Goal: Navigation & Orientation: Find specific page/section

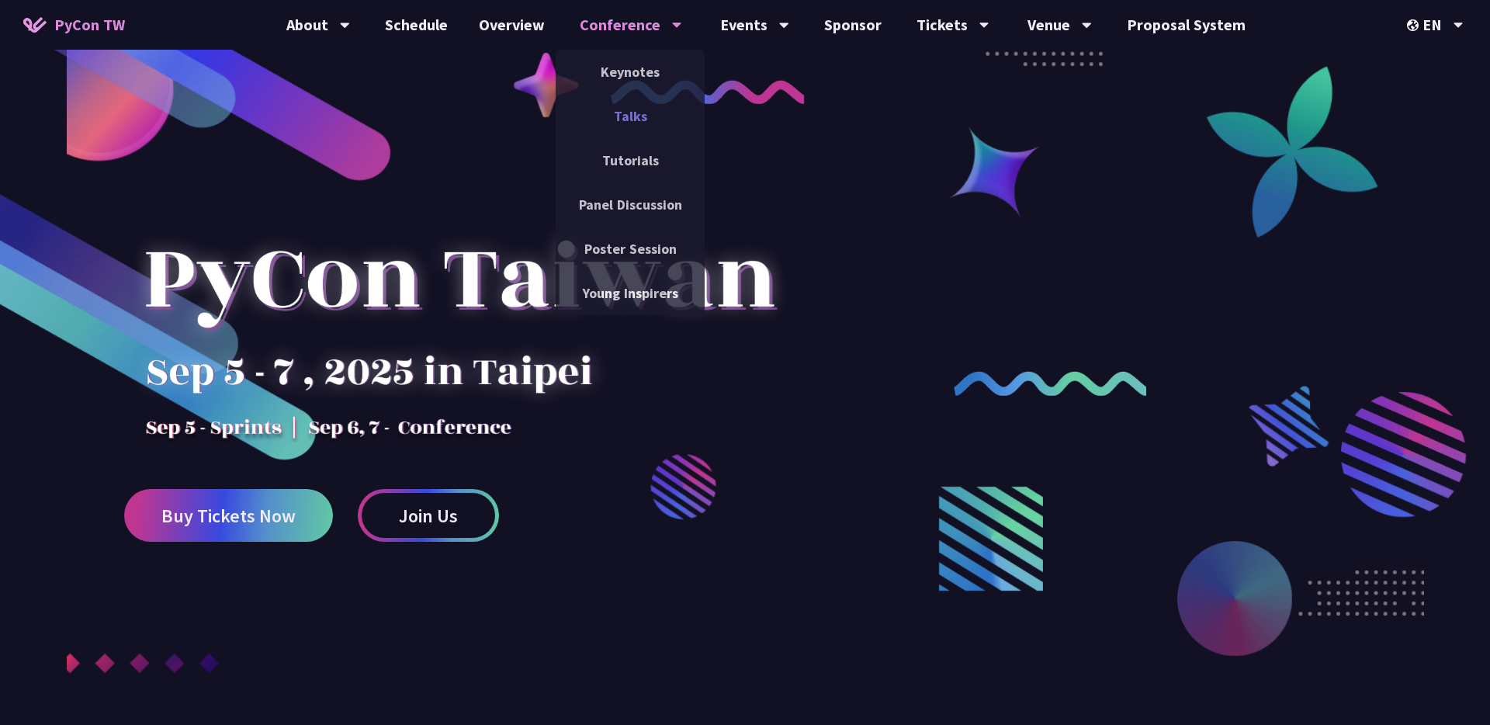
click at [650, 113] on link "Talks" at bounding box center [630, 116] width 149 height 36
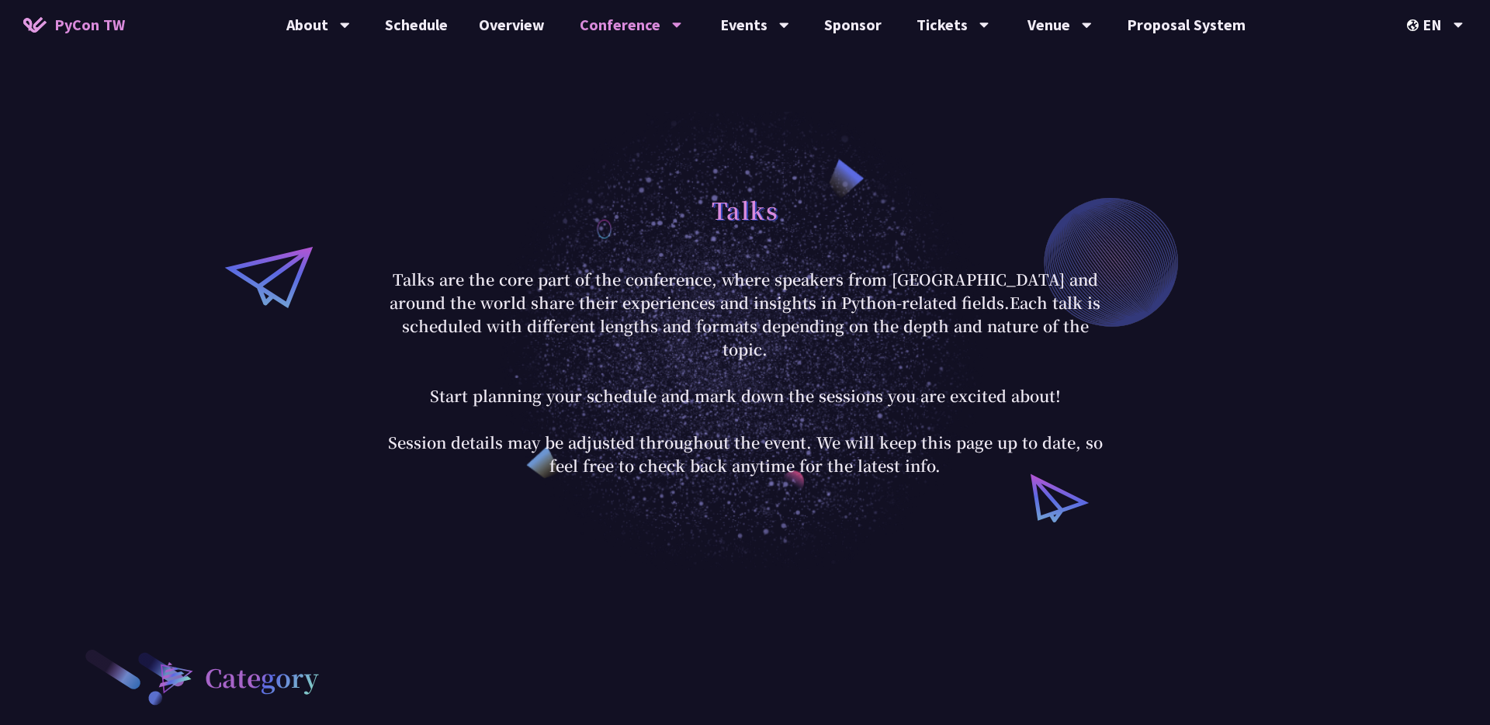
click at [1285, 525] on div "Talks Talks are the core part of the conference, where speakers from [GEOGRAPHI…" at bounding box center [745, 331] width 1490 height 477
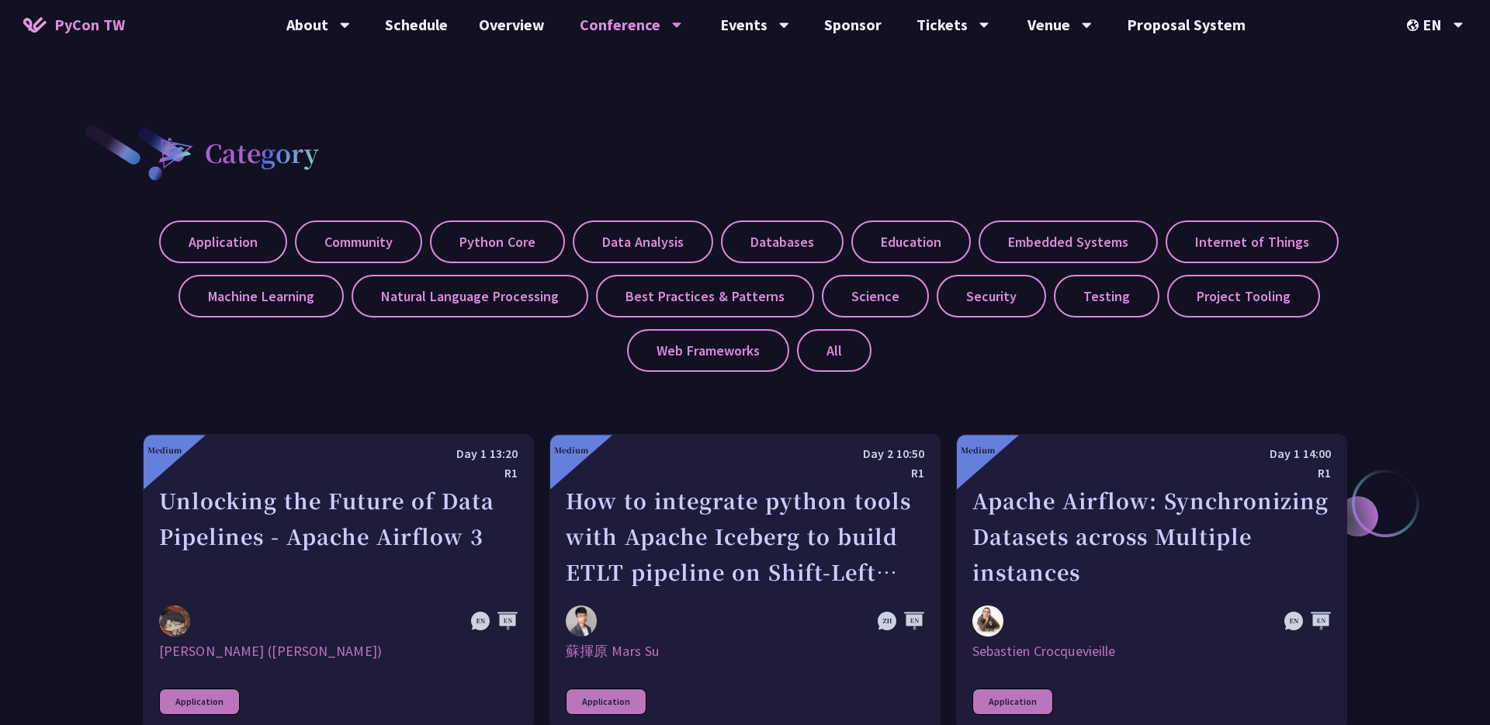
scroll to position [104, 0]
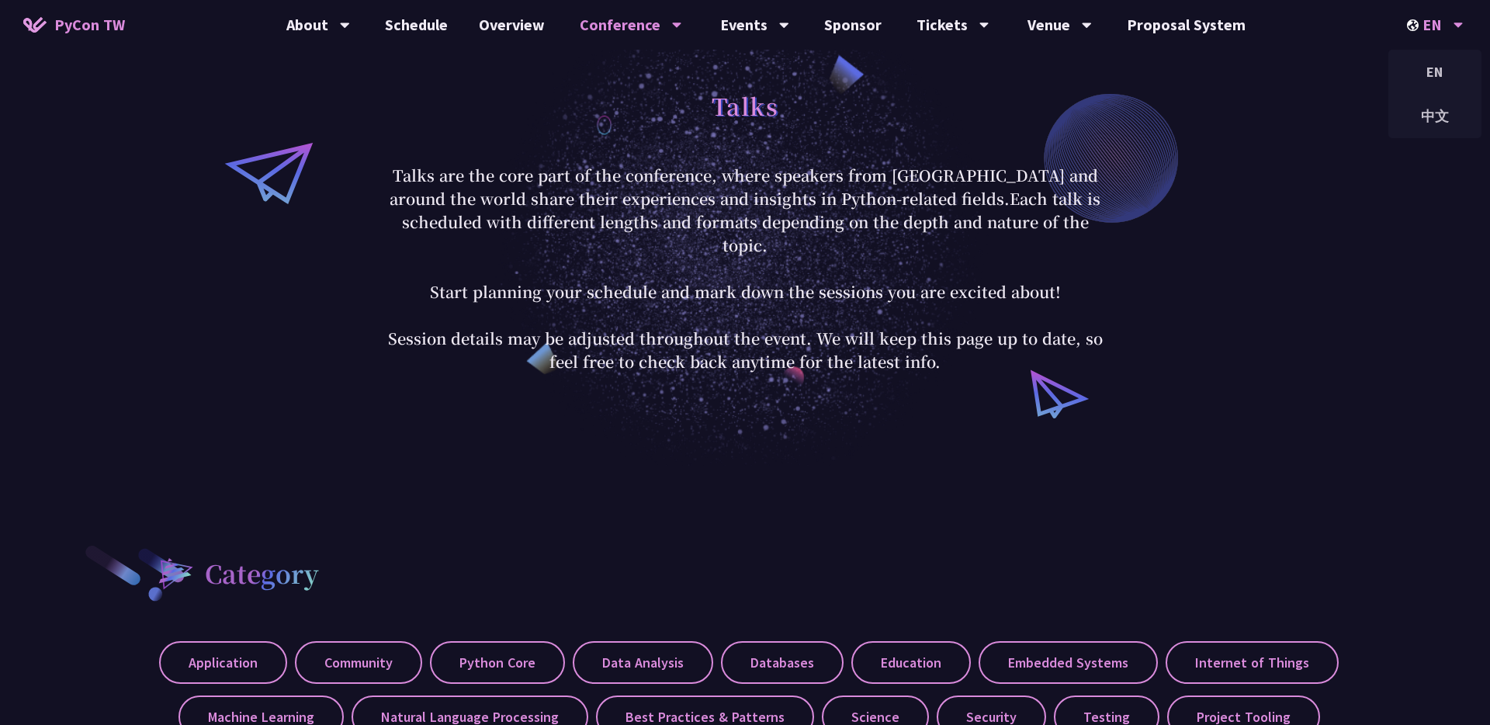
click at [1437, 32] on div "EN" at bounding box center [1435, 25] width 57 height 50
click at [1434, 111] on div "中文" at bounding box center [1435, 116] width 93 height 36
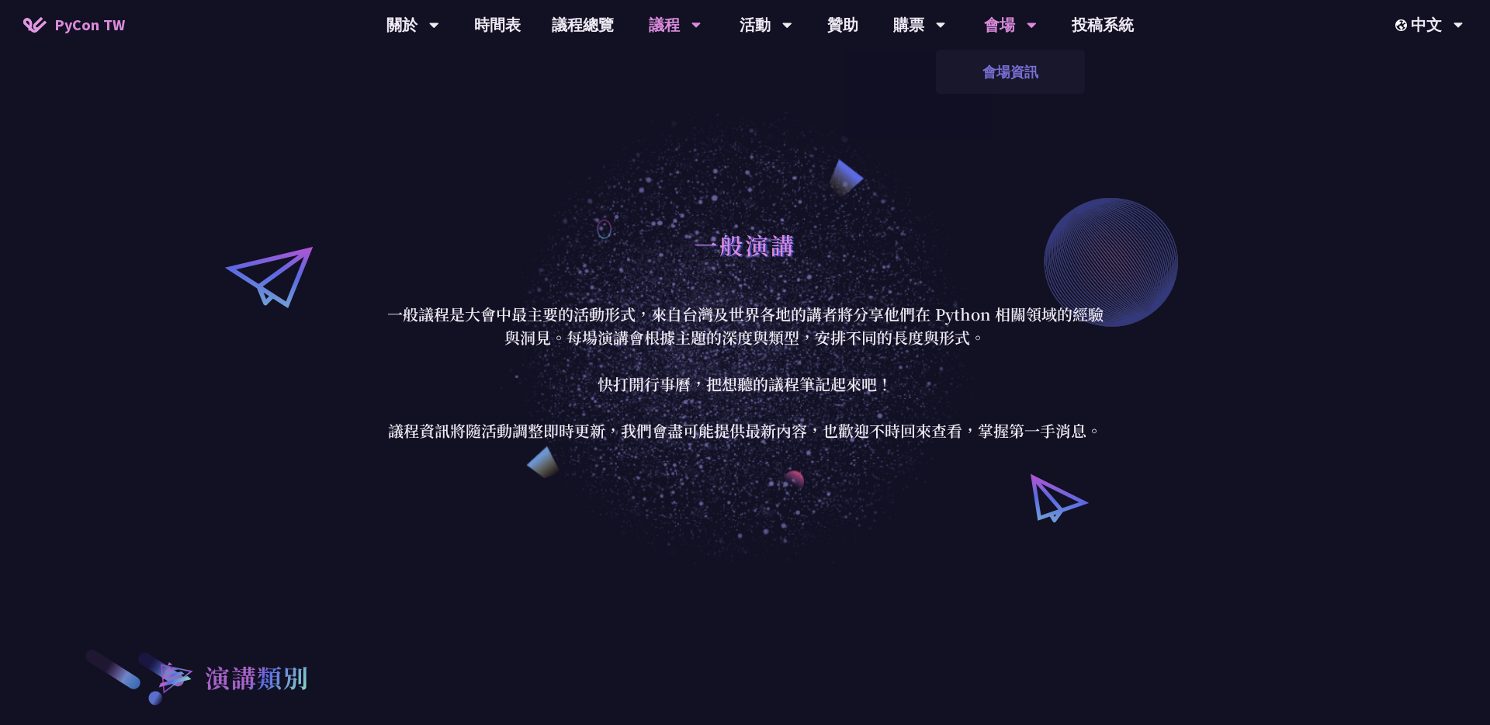
click at [1017, 64] on link "會場資訊" at bounding box center [1010, 72] width 149 height 36
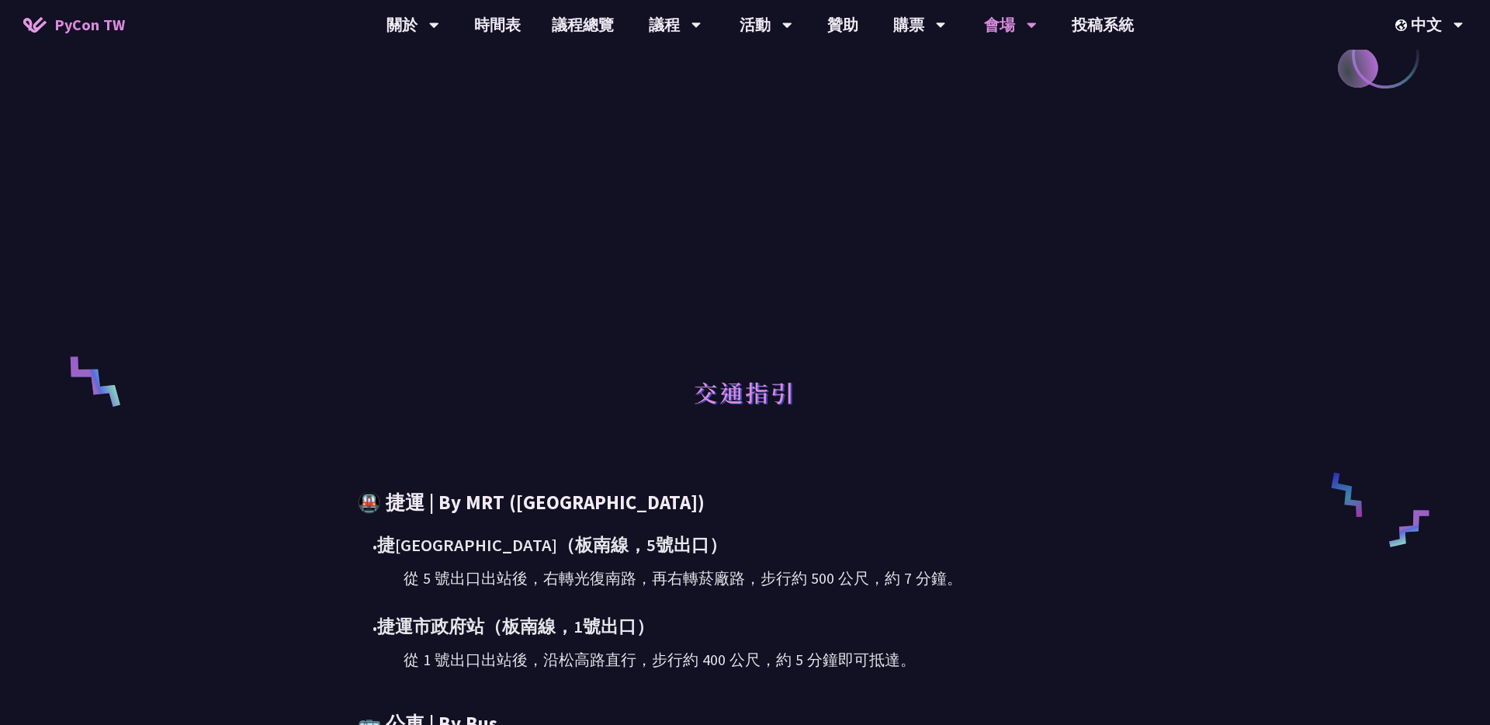
scroll to position [418, 0]
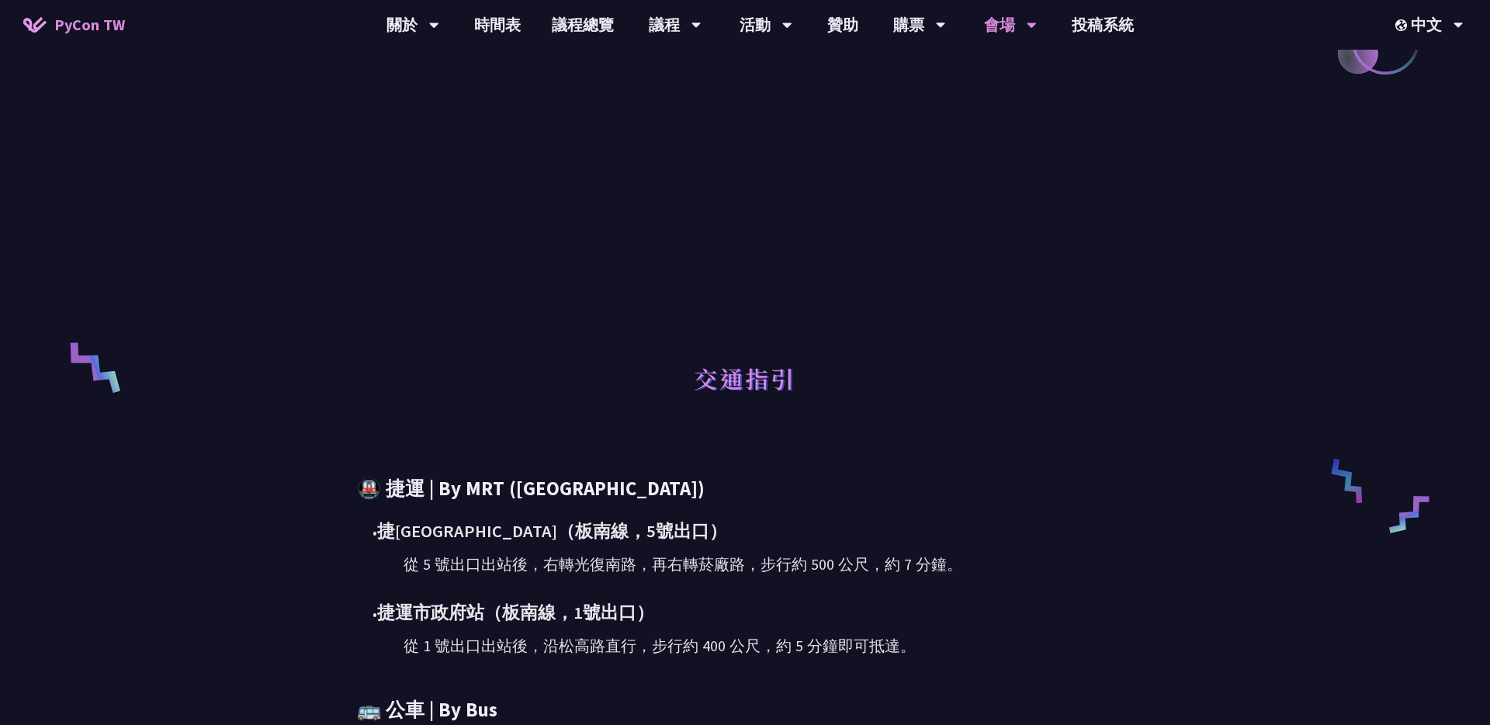
click at [1080, 595] on div "• 捷[GEOGRAPHIC_DATA]（[GEOGRAPHIC_DATA]，5號出口） 從 5 號出口出站後，右轉光復南路，再右轉菸廠路，步行約 500 公…" at bounding box center [745, 588] width 776 height 140
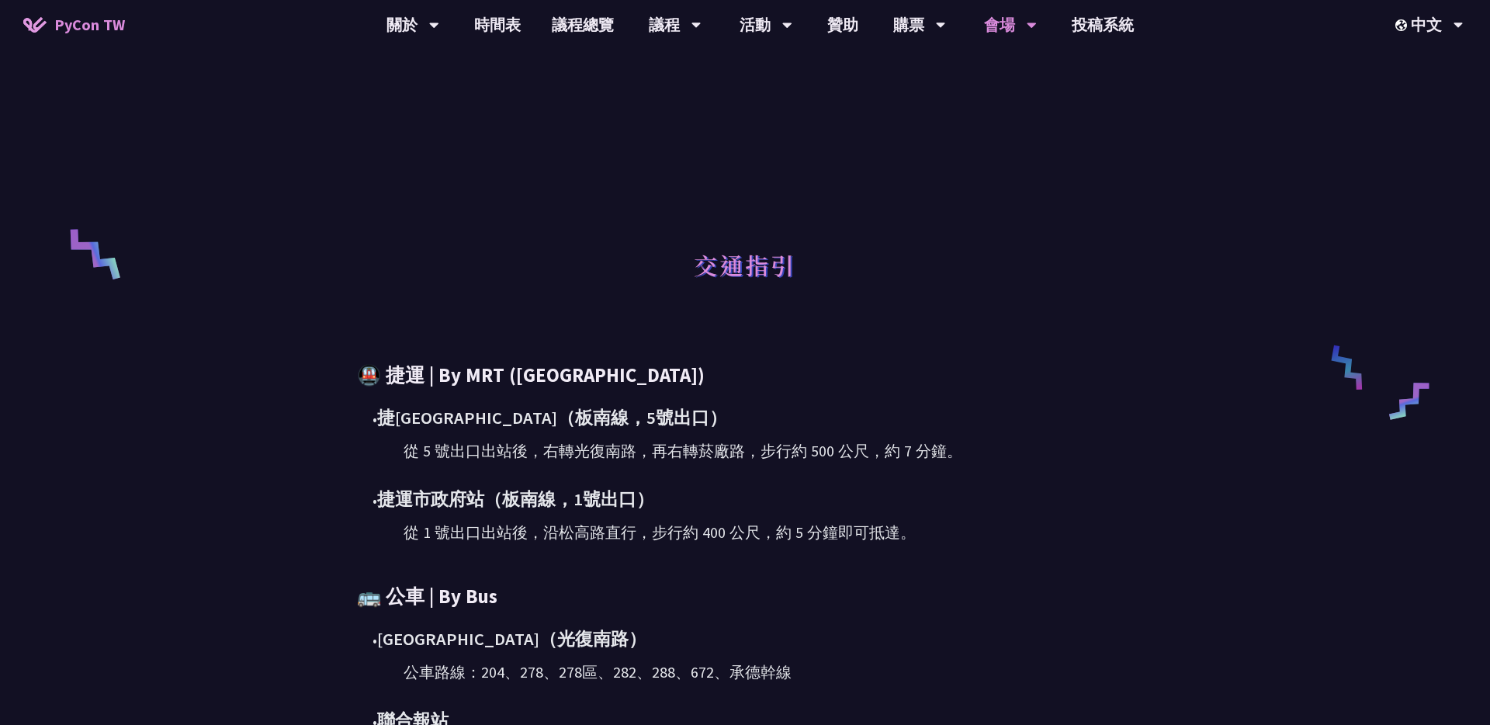
scroll to position [445, 0]
